Goal: Transaction & Acquisition: Purchase product/service

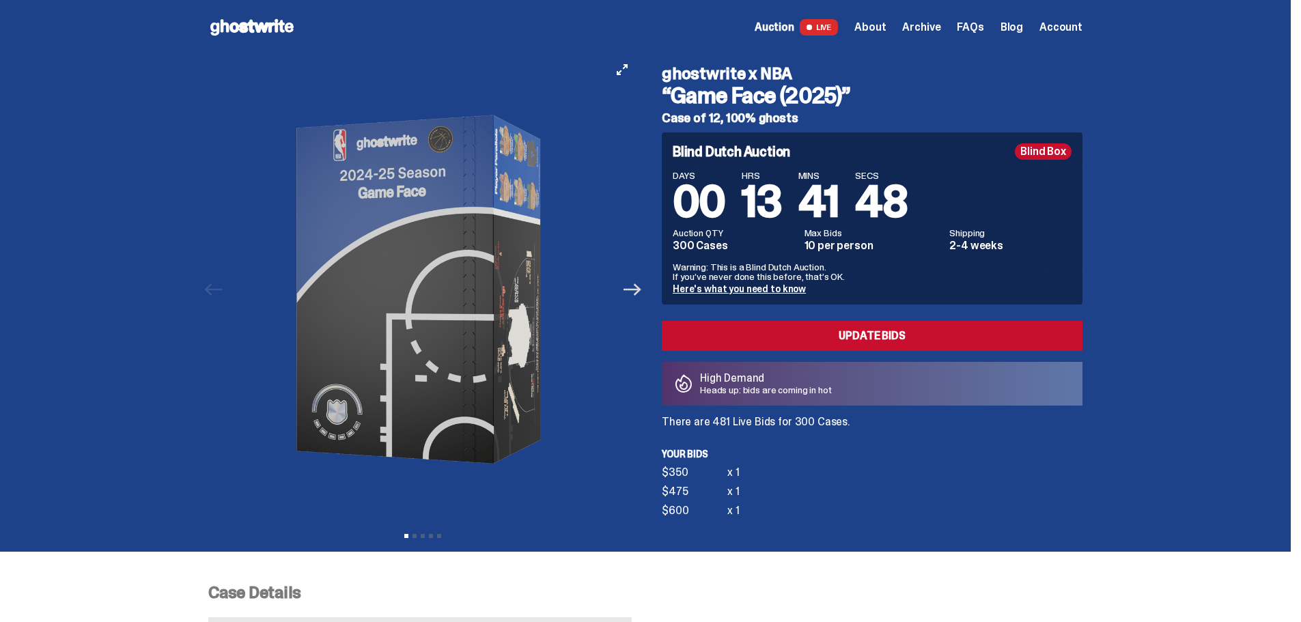
click at [638, 289] on icon "Next" at bounding box center [632, 289] width 18 height 12
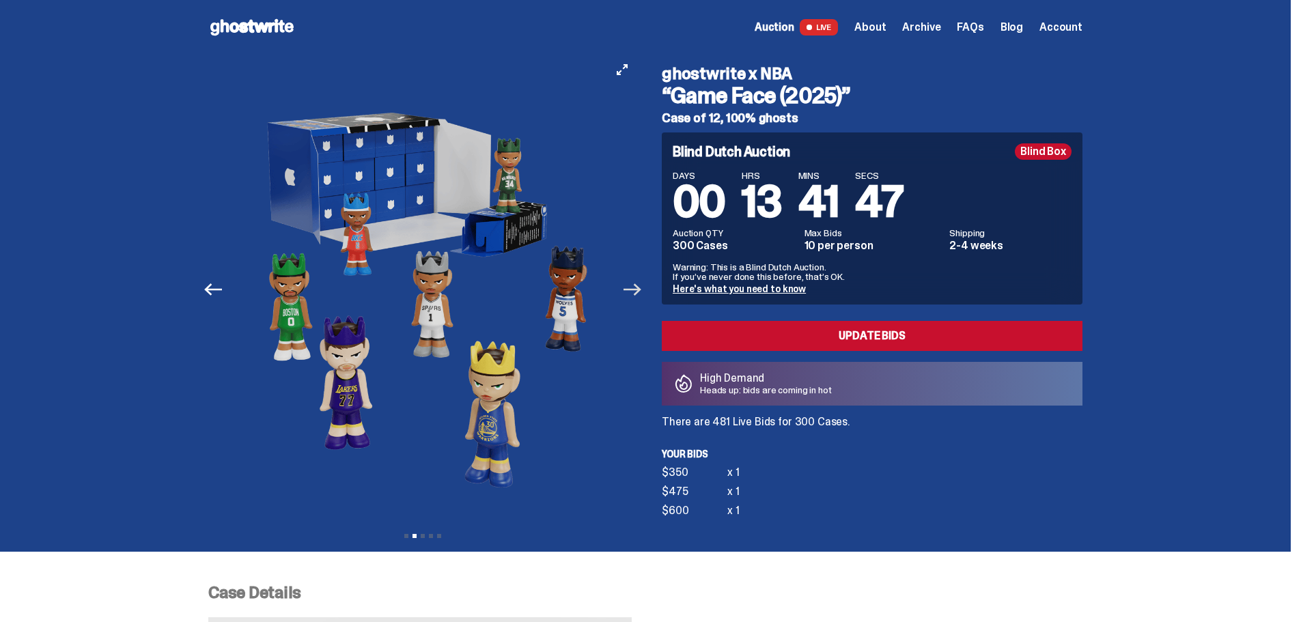
click at [637, 287] on icon "Next" at bounding box center [632, 290] width 18 height 18
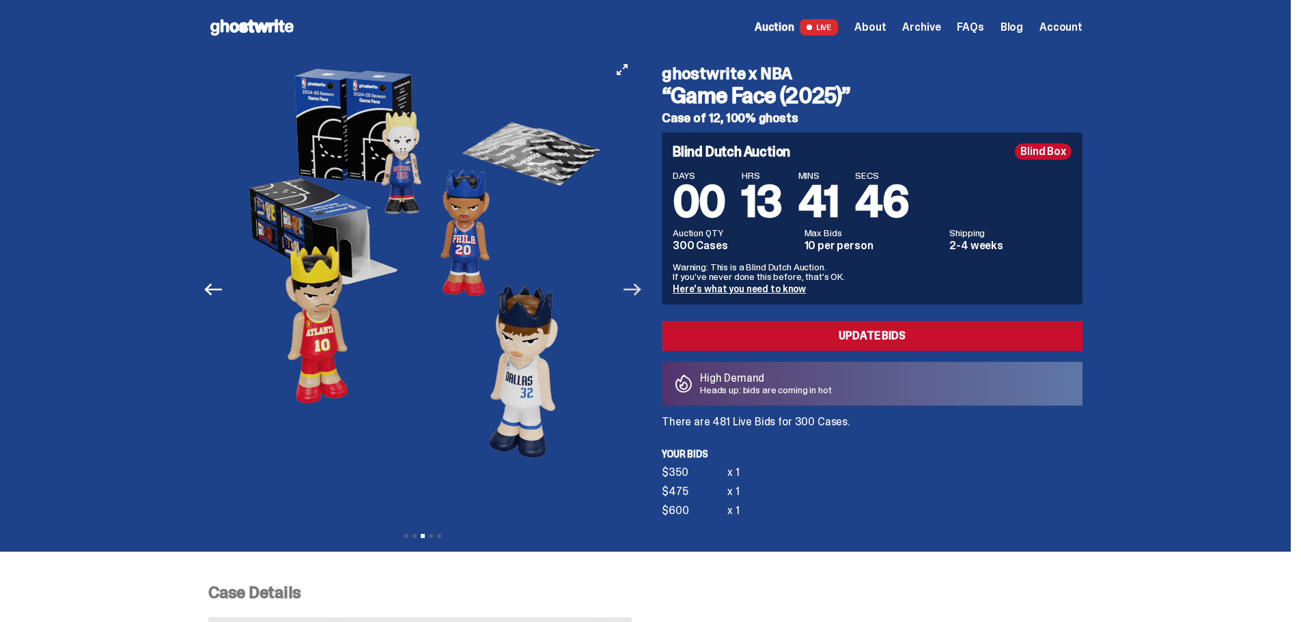
click at [637, 287] on icon "Next" at bounding box center [632, 290] width 18 height 18
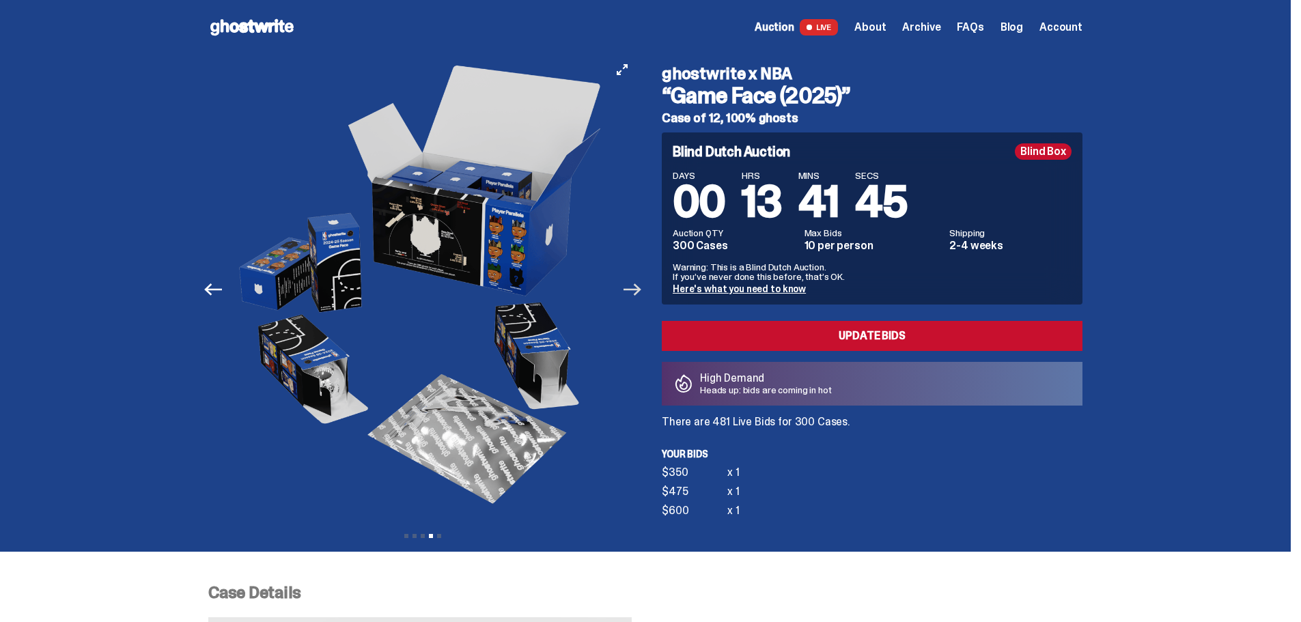
click at [637, 287] on icon "Next" at bounding box center [632, 290] width 18 height 18
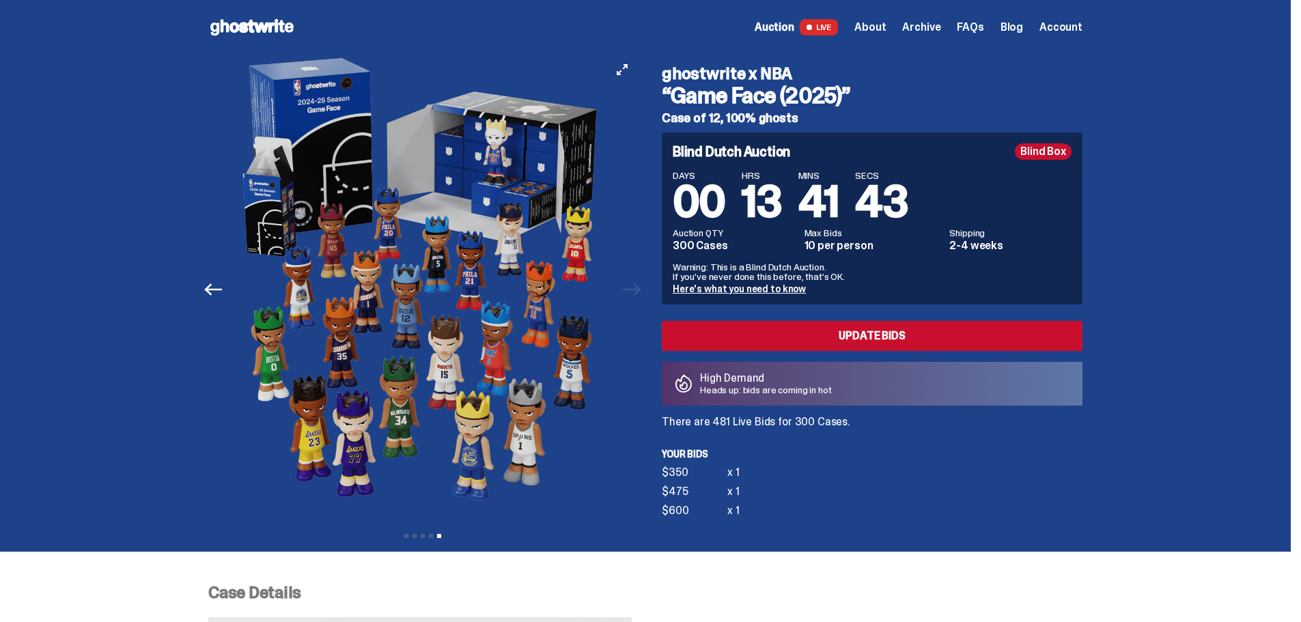
click at [636, 287] on div at bounding box center [422, 290] width 429 height 470
